Goal: Transaction & Acquisition: Purchase product/service

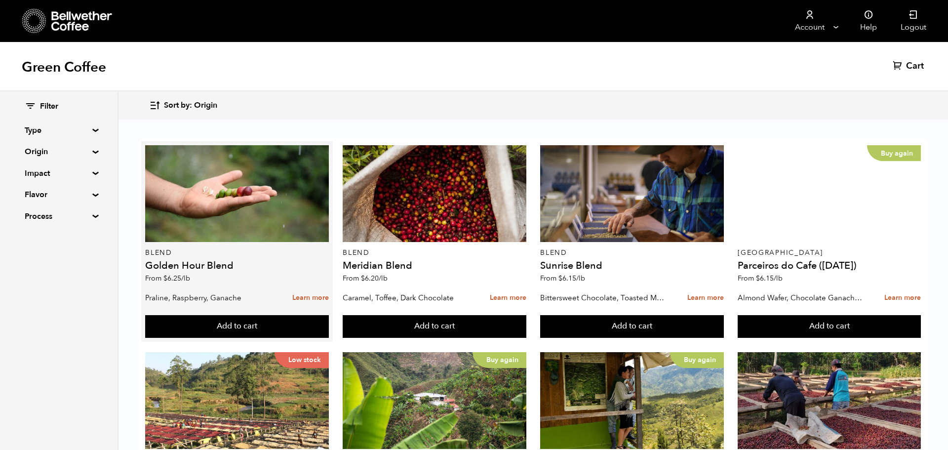
scroll to position [350, 0]
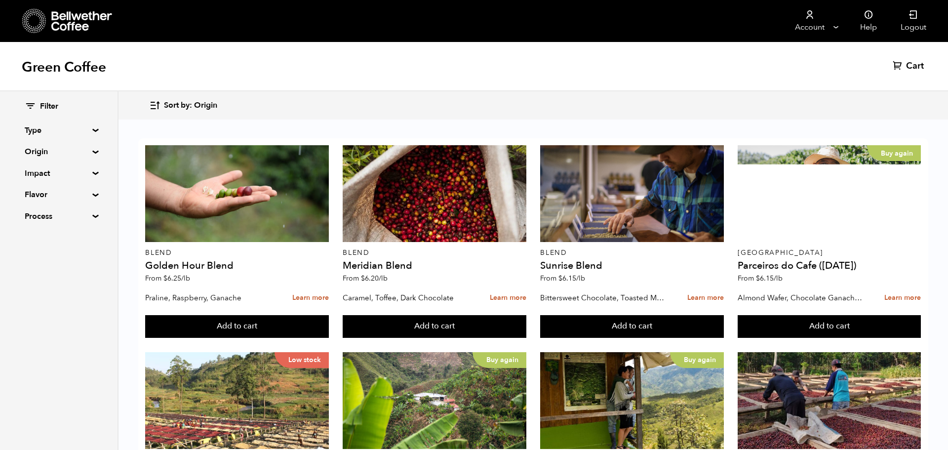
click at [93, 129] on summary "Type" at bounding box center [59, 130] width 68 height 12
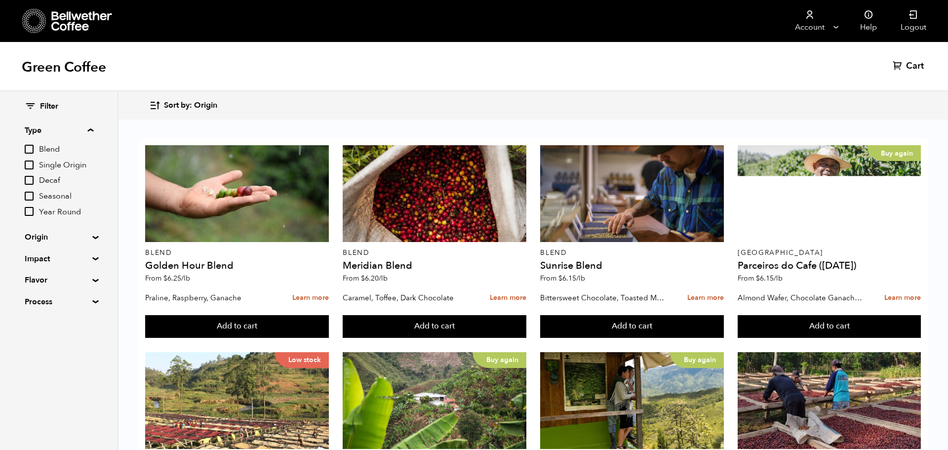
click at [30, 168] on input "Single Origin" at bounding box center [29, 164] width 9 height 9
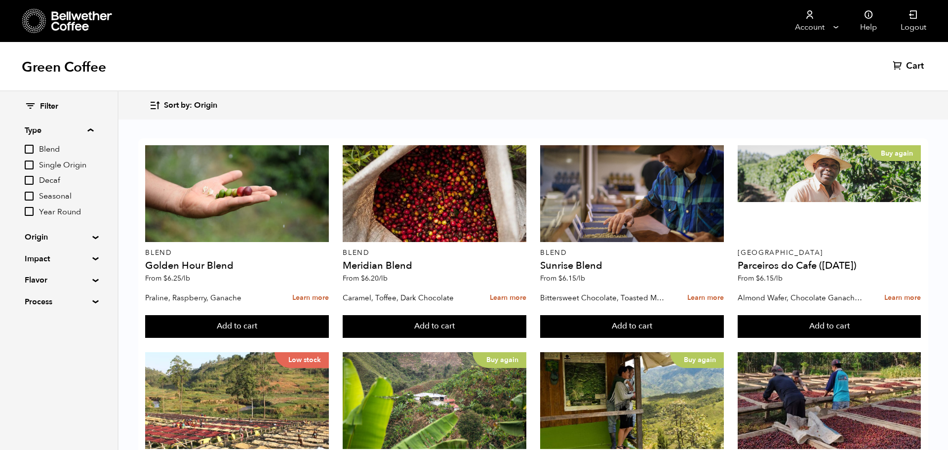
checkbox input "true"
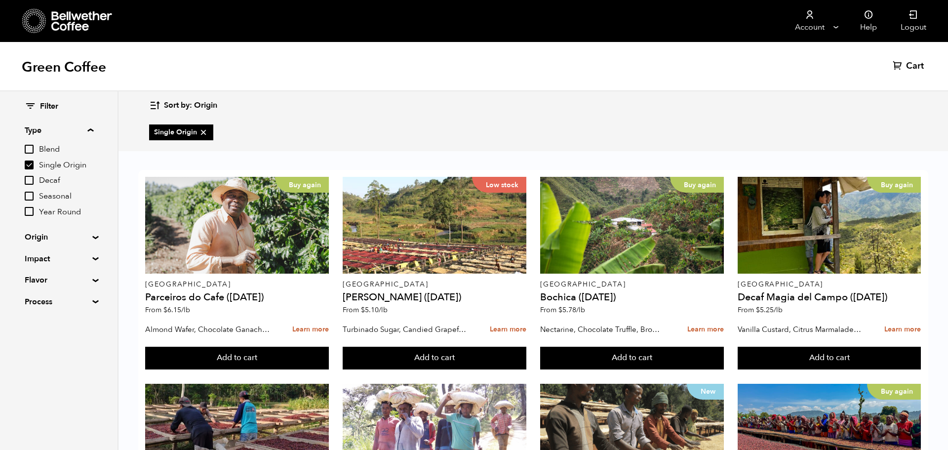
click at [89, 236] on summary "Origin" at bounding box center [59, 237] width 68 height 12
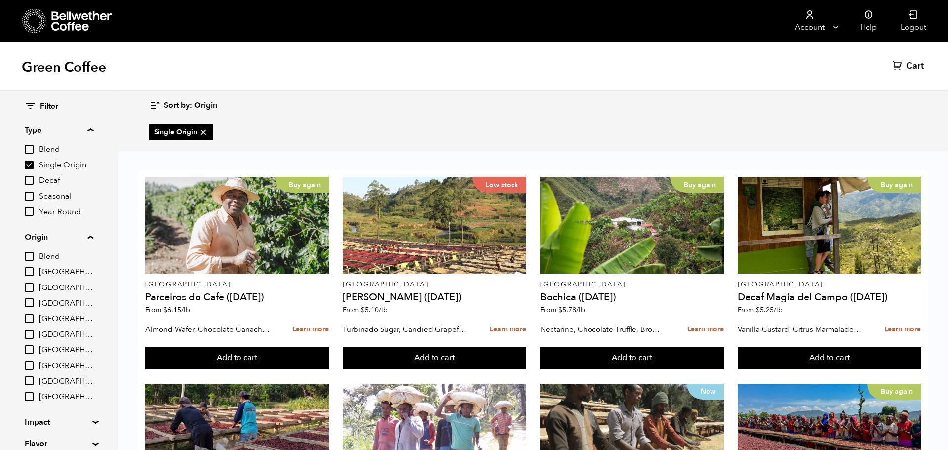
click at [26, 347] on input "Guatemala" at bounding box center [29, 349] width 9 height 9
checkbox input "true"
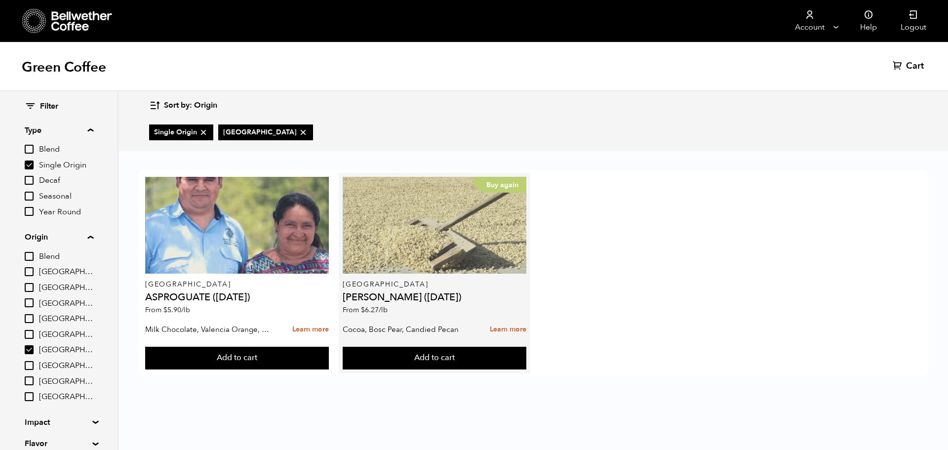
click at [480, 203] on div "Buy again" at bounding box center [434, 225] width 183 height 97
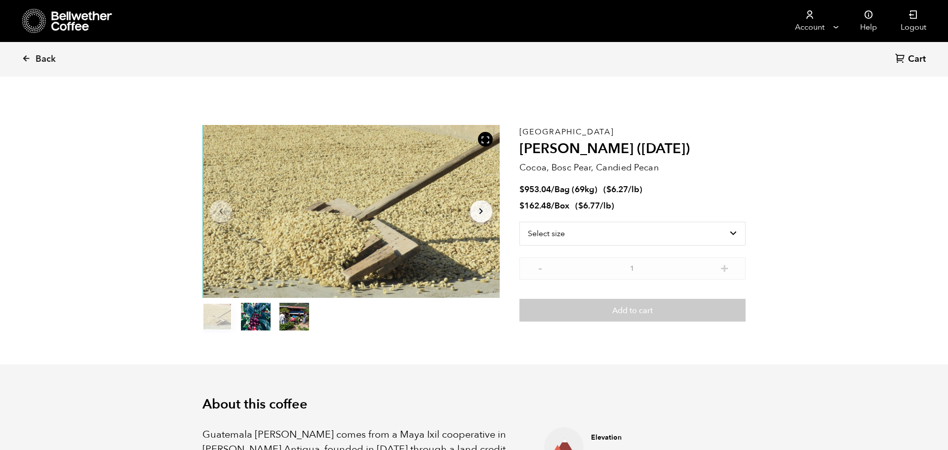
scroll to position [430, 526]
click at [597, 237] on select "Select size Bag (69kg) (152 lbs) Box (24 lbs)" at bounding box center [632, 234] width 226 height 24
select select "bag-2"
click at [519, 222] on select "Select size Bag (69kg) (152 lbs) Box (24 lbs)" at bounding box center [632, 234] width 226 height 24
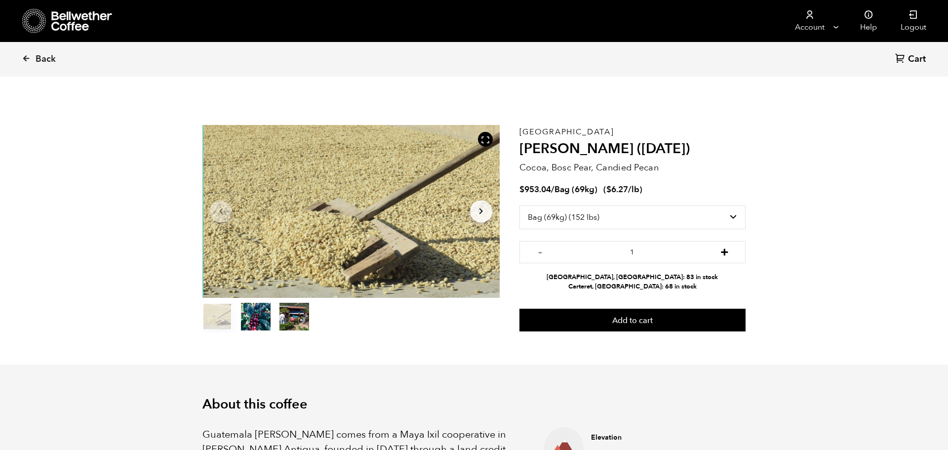
click at [723, 249] on button "+" at bounding box center [724, 251] width 12 height 10
type input "2"
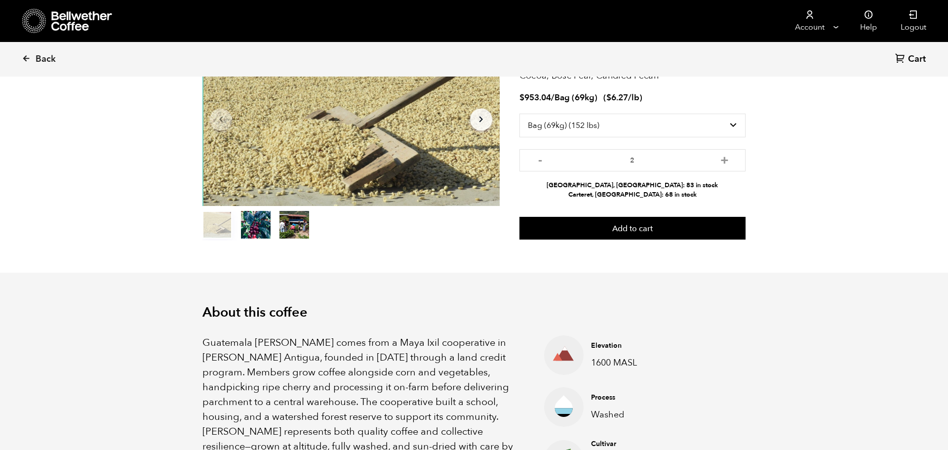
scroll to position [0, 0]
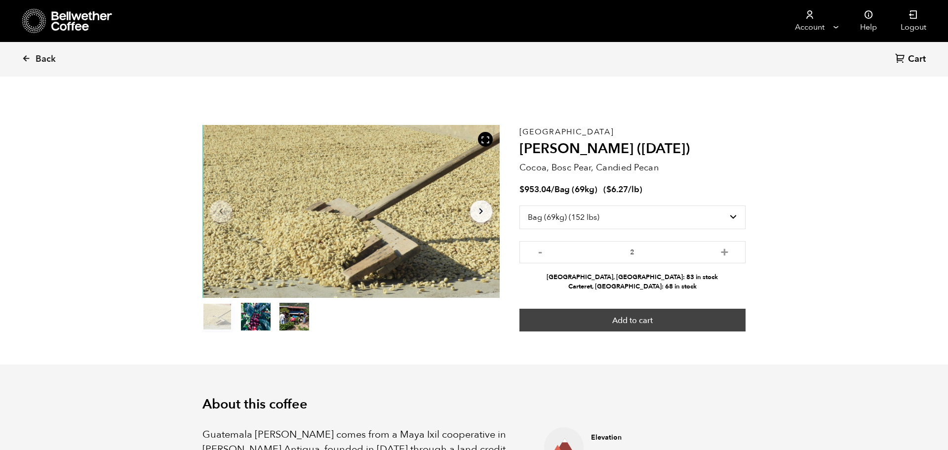
click at [624, 321] on button "Add to cart" at bounding box center [632, 320] width 226 height 23
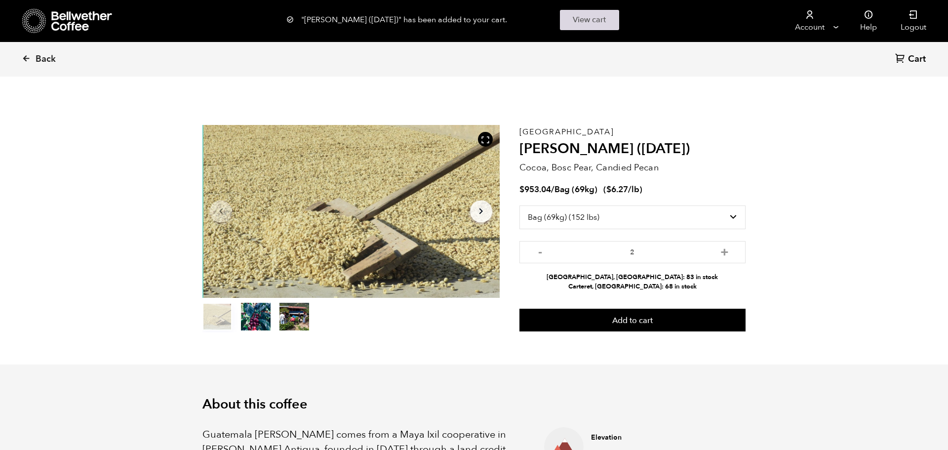
click at [585, 23] on link "View cart" at bounding box center [589, 20] width 59 height 20
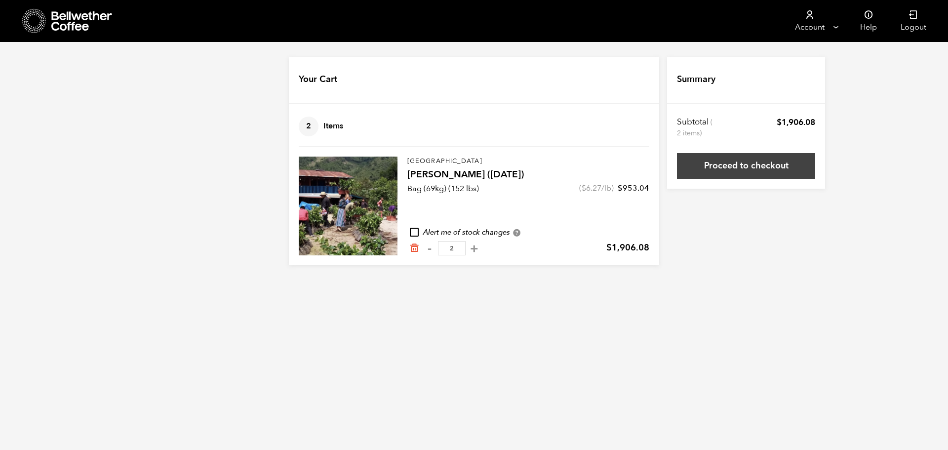
click at [750, 163] on link "Proceed to checkout" at bounding box center [746, 166] width 138 height 26
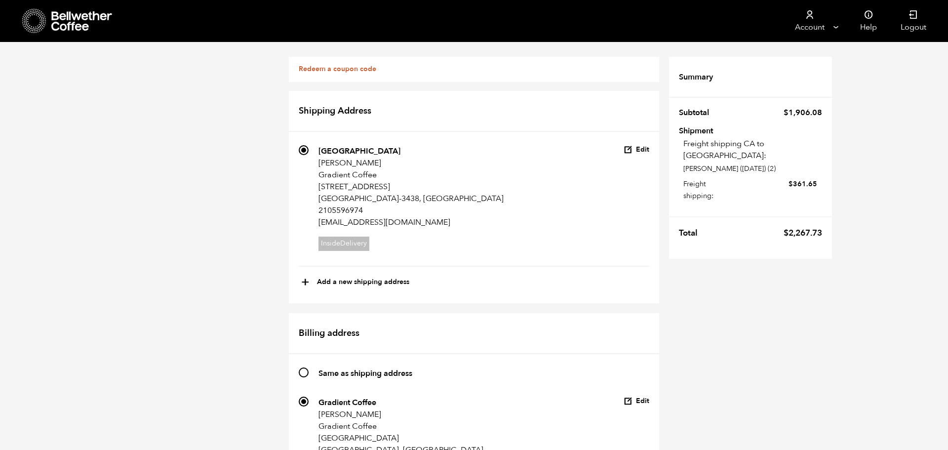
scroll to position [374, 0]
checkbox input "false"
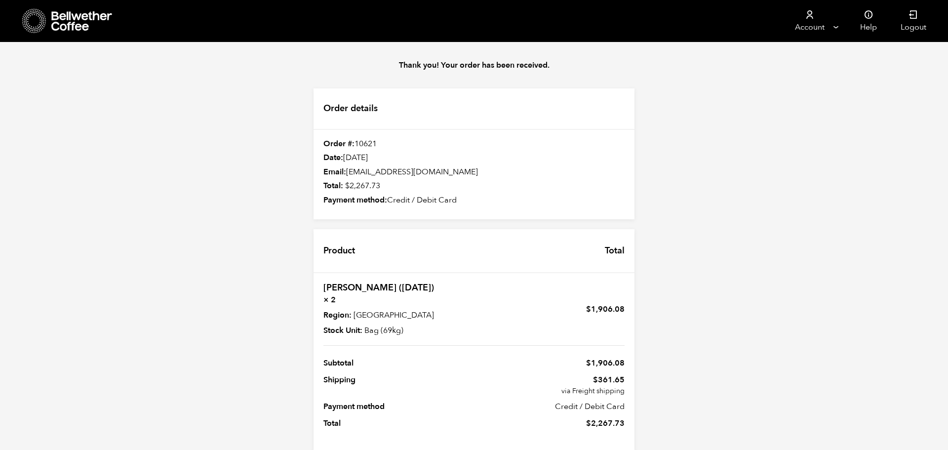
scroll to position [18, 0]
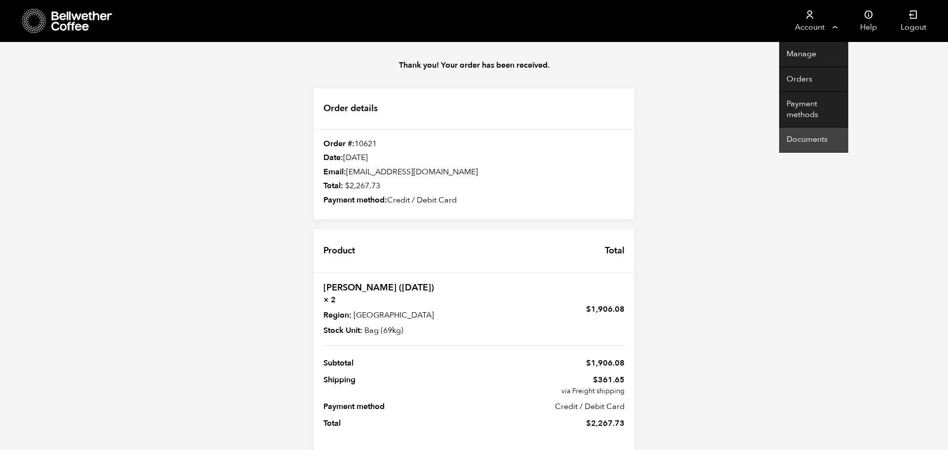
click at [813, 138] on link "Documents" at bounding box center [813, 139] width 69 height 25
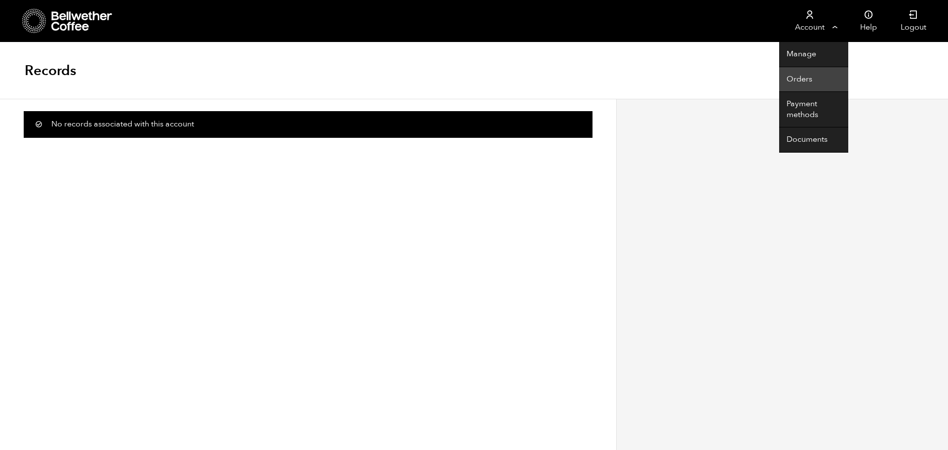
click at [800, 77] on link "Orders" at bounding box center [813, 79] width 69 height 25
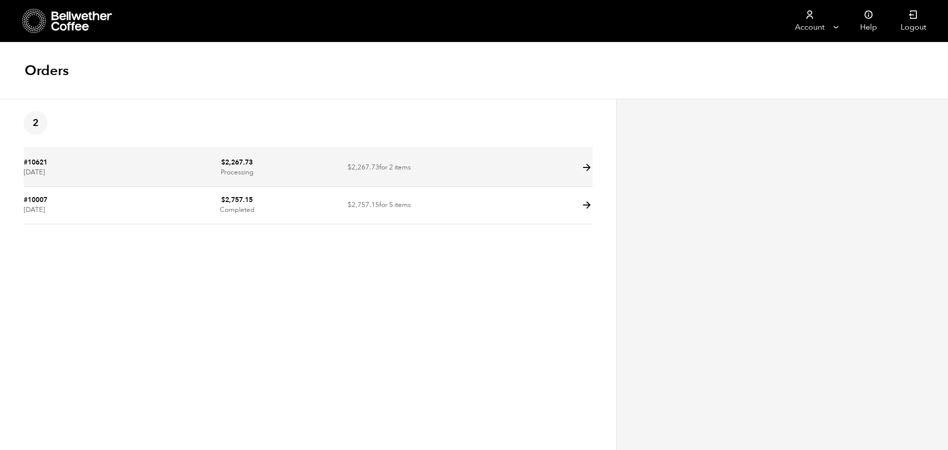
click at [587, 164] on icon at bounding box center [586, 167] width 11 height 11
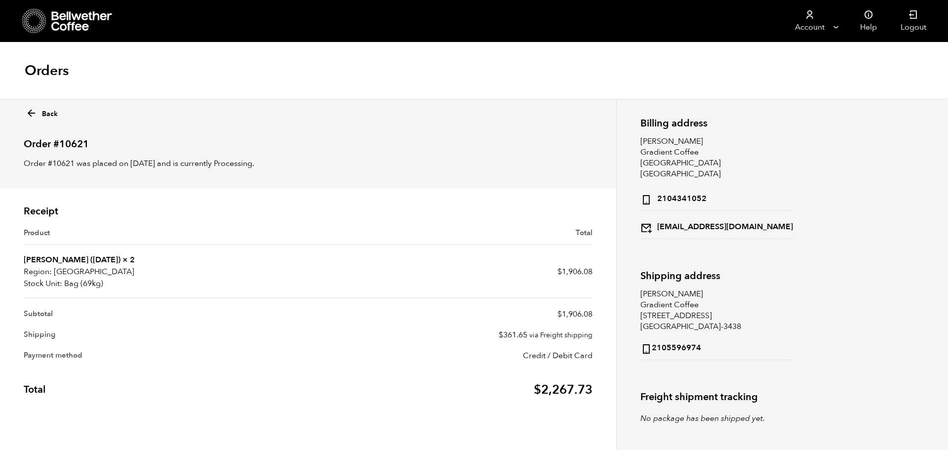
scroll to position [0, 0]
click at [31, 111] on icon at bounding box center [31, 112] width 11 height 11
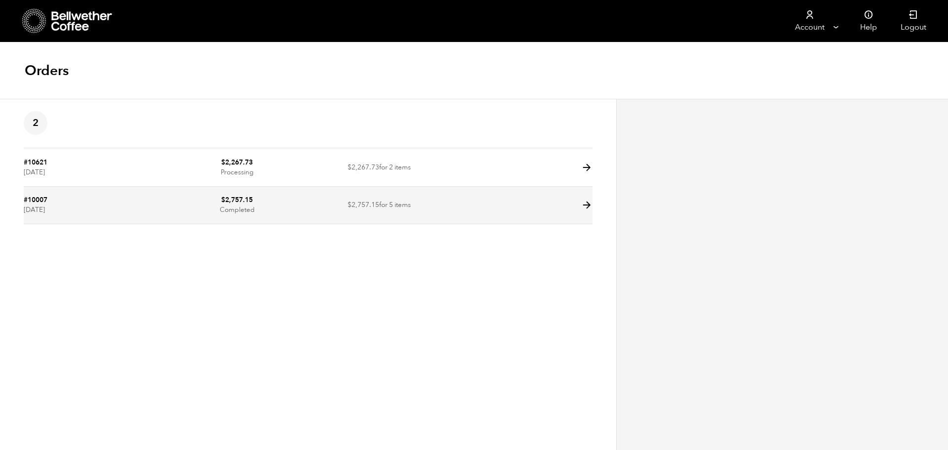
click at [585, 206] on icon at bounding box center [586, 204] width 11 height 11
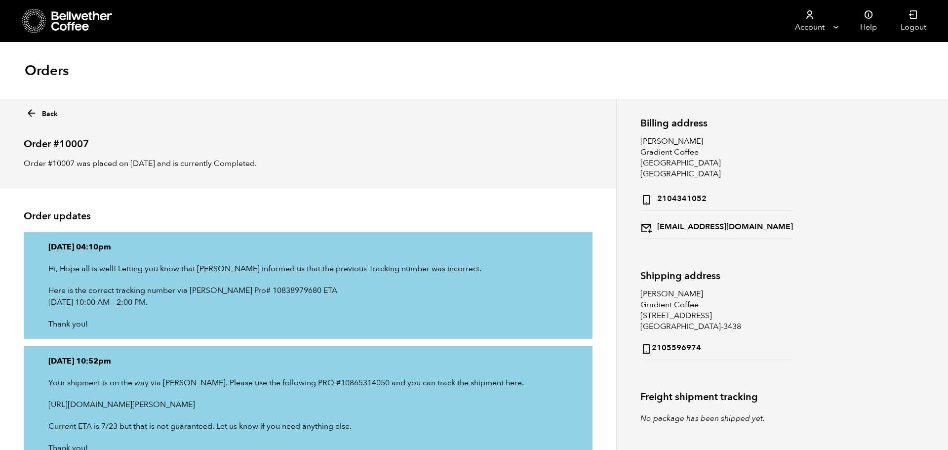
click at [26, 111] on icon at bounding box center [31, 113] width 11 height 11
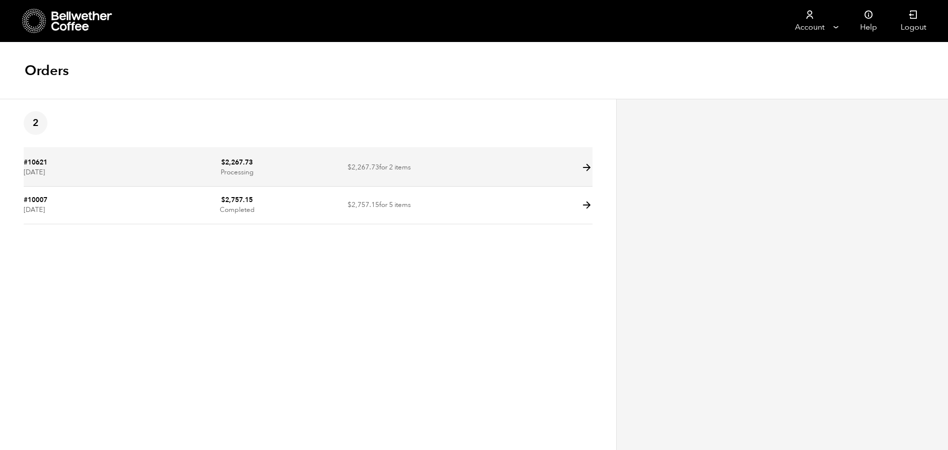
click at [588, 166] on icon at bounding box center [586, 167] width 11 height 11
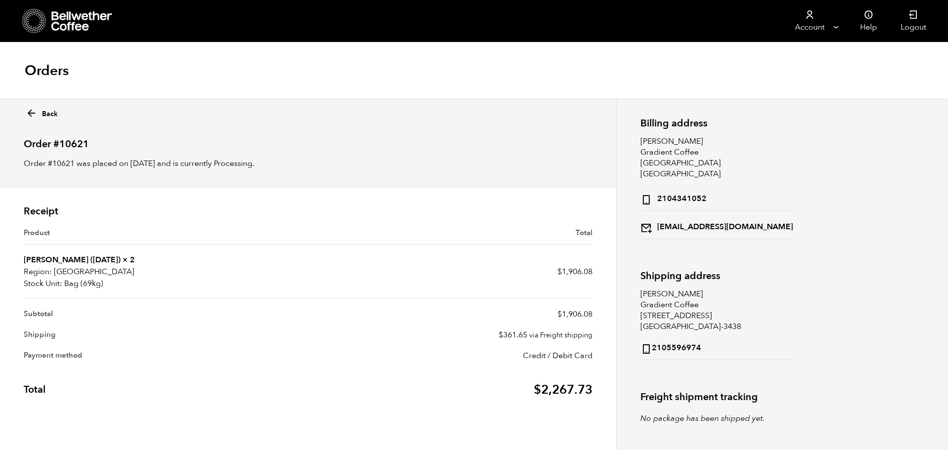
scroll to position [0, 0]
click at [30, 113] on icon at bounding box center [31, 112] width 11 height 11
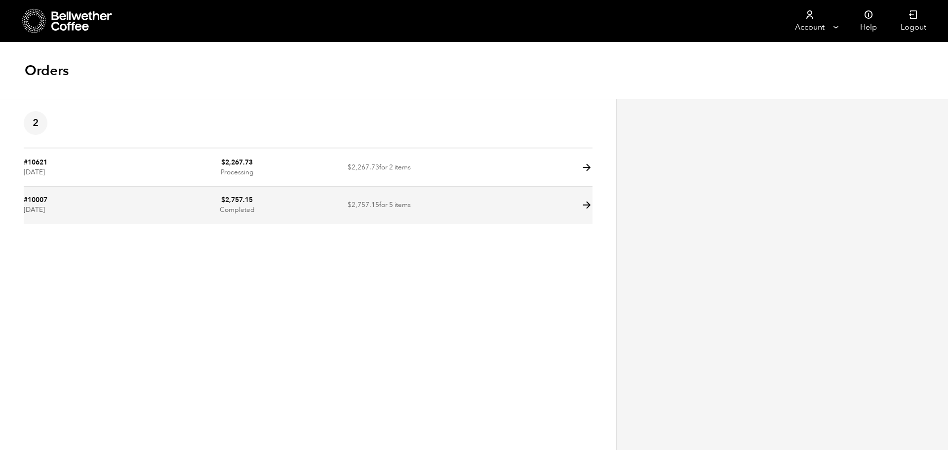
click at [586, 203] on icon at bounding box center [586, 204] width 11 height 11
click at [587, 204] on icon at bounding box center [586, 204] width 11 height 11
click at [588, 204] on icon at bounding box center [586, 204] width 11 height 11
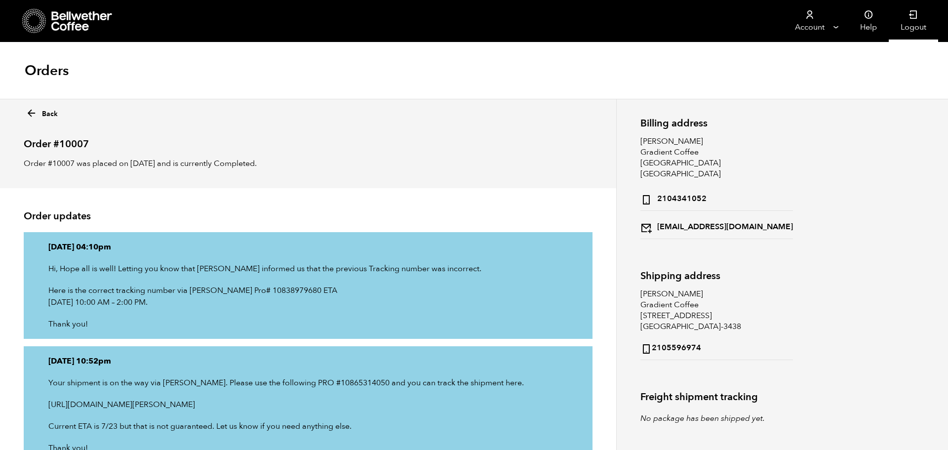
click at [915, 10] on icon at bounding box center [914, 15] width 10 height 10
